Goal: Find specific page/section: Find specific page/section

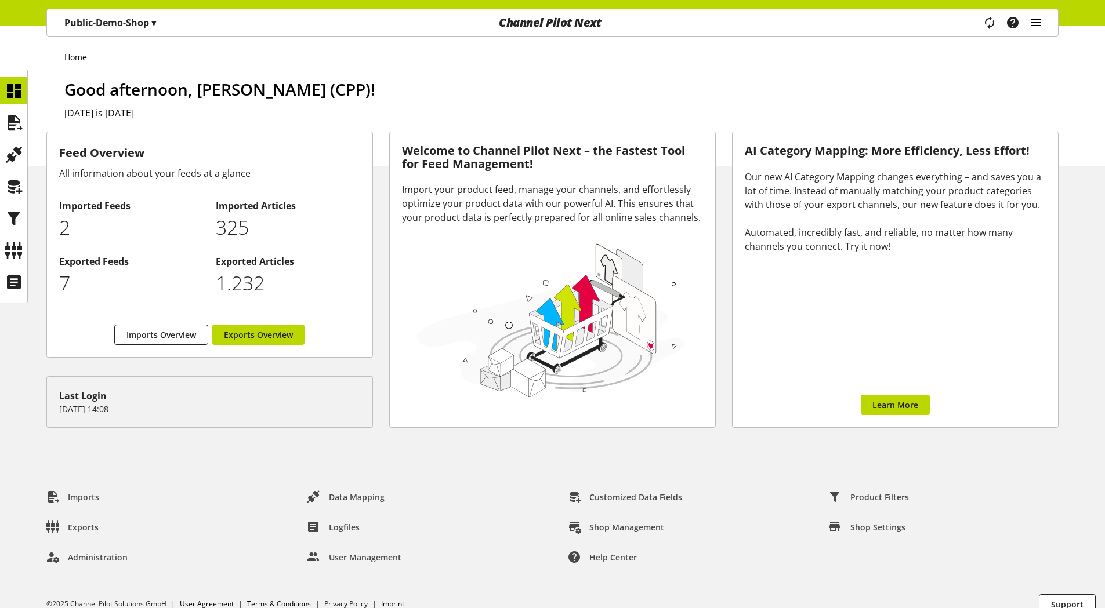
click at [1032, 21] on icon "main navigation" at bounding box center [1036, 22] width 14 height 21
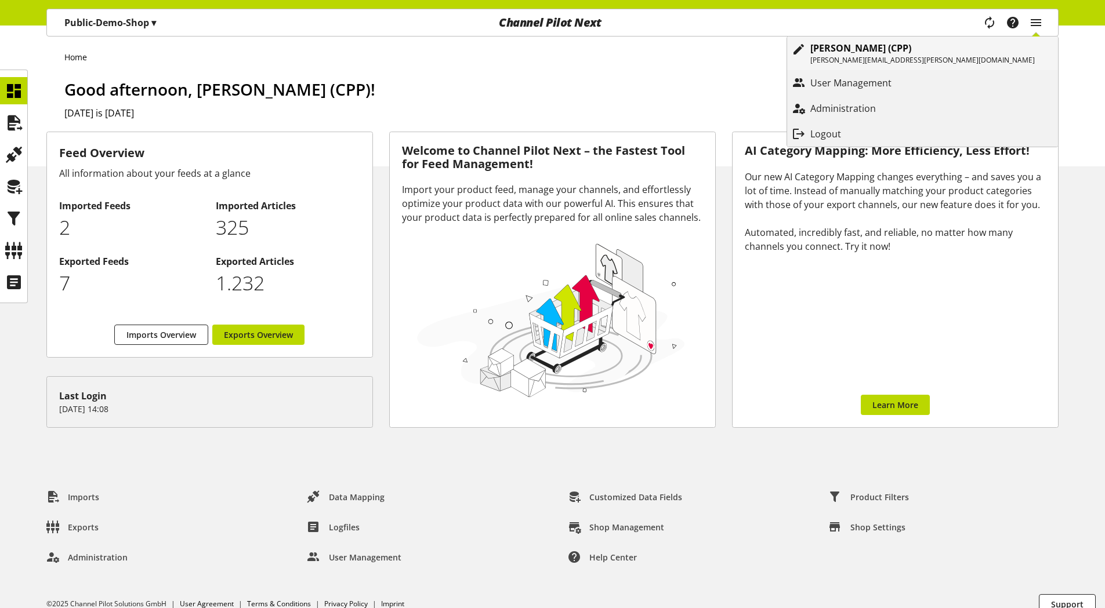
click at [911, 50] on b "[PERSON_NAME] (CPP)" at bounding box center [860, 48] width 101 height 13
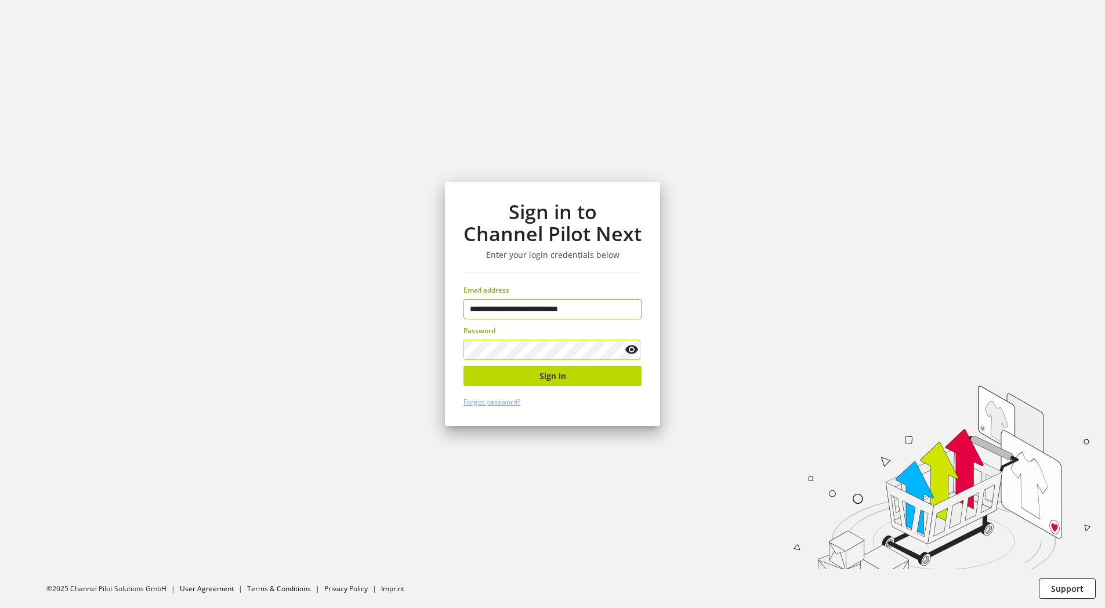
type input "**********"
click at [546, 376] on span "Sign in" at bounding box center [552, 376] width 27 height 12
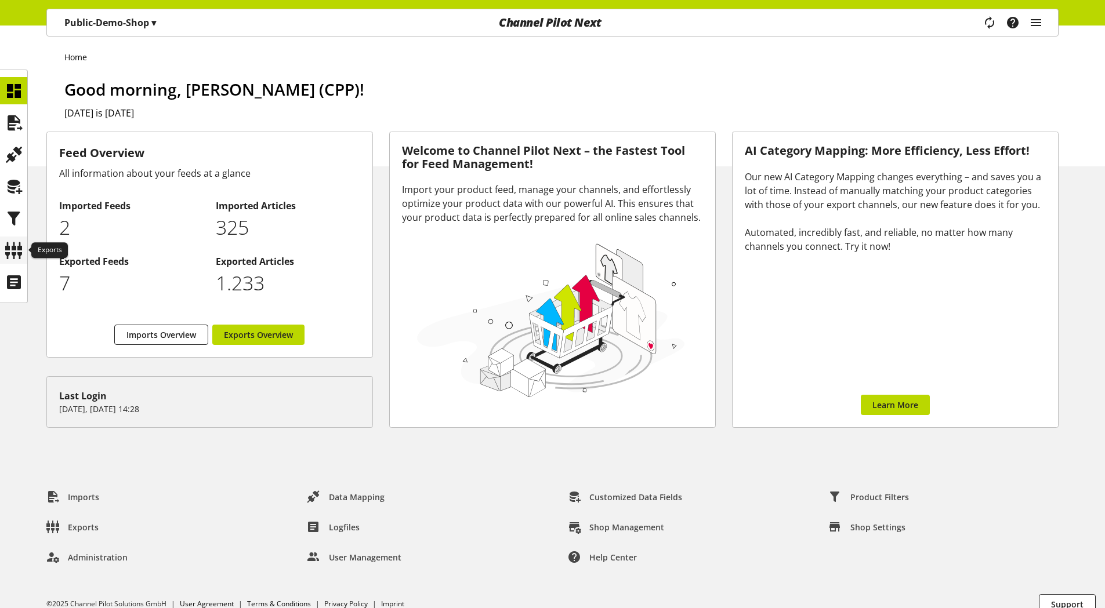
click at [7, 251] on icon at bounding box center [14, 250] width 19 height 23
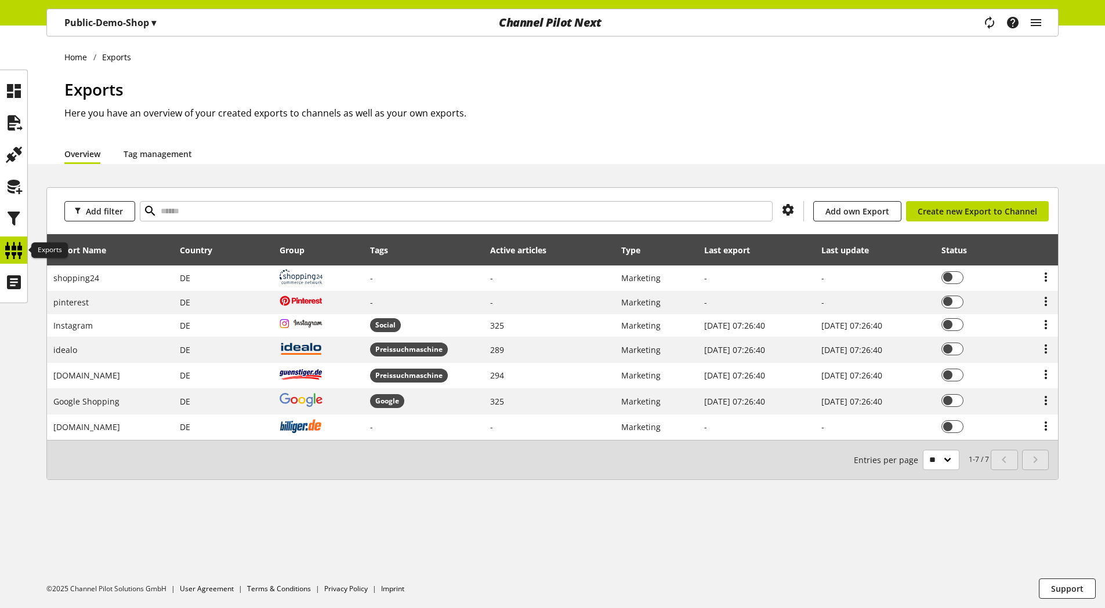
click at [7, 251] on icon at bounding box center [14, 250] width 19 height 23
